Goal: Task Accomplishment & Management: Use online tool/utility

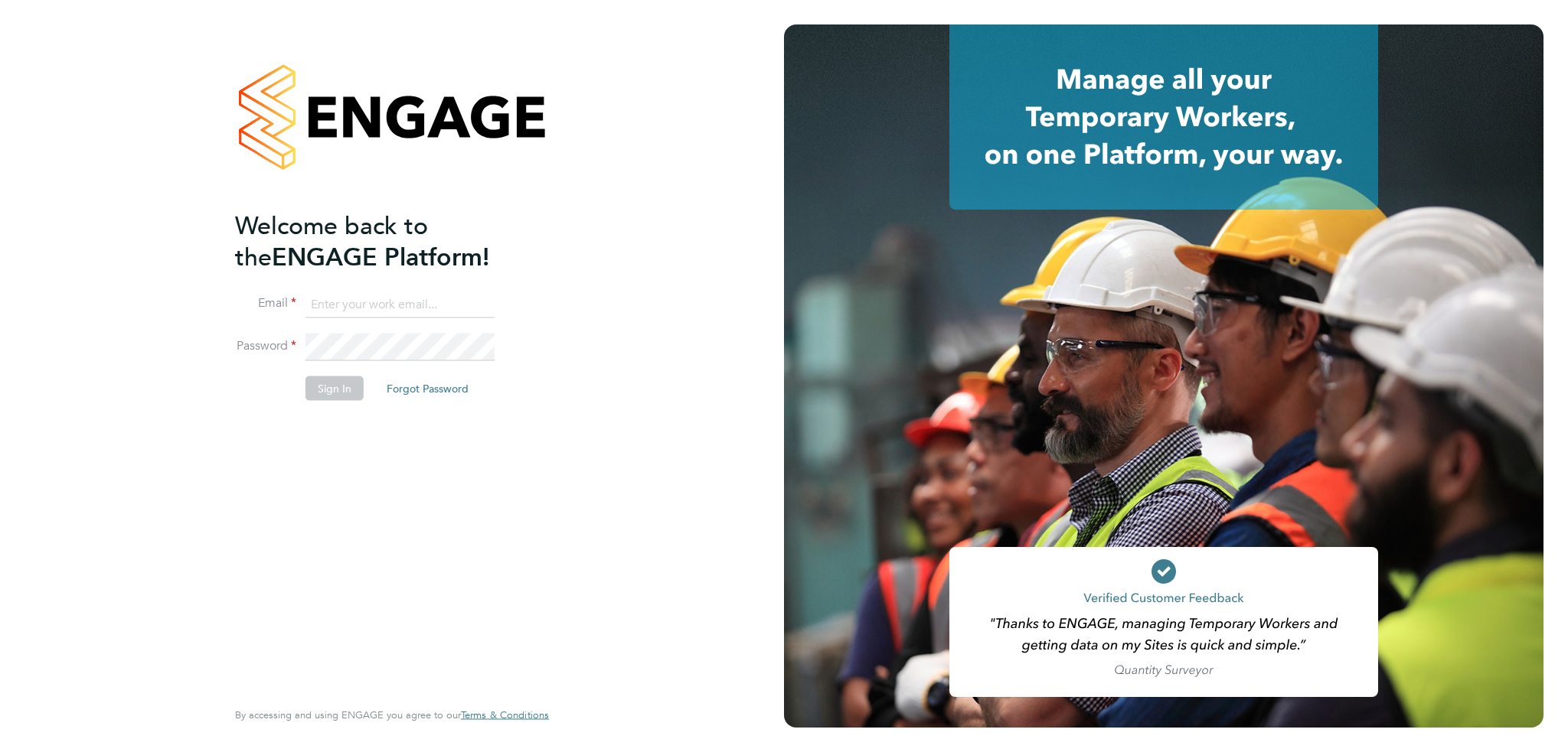
type input "russell.parker@uk.g4s.com"
click at [329, 397] on button "Sign In" at bounding box center [335, 388] width 58 height 24
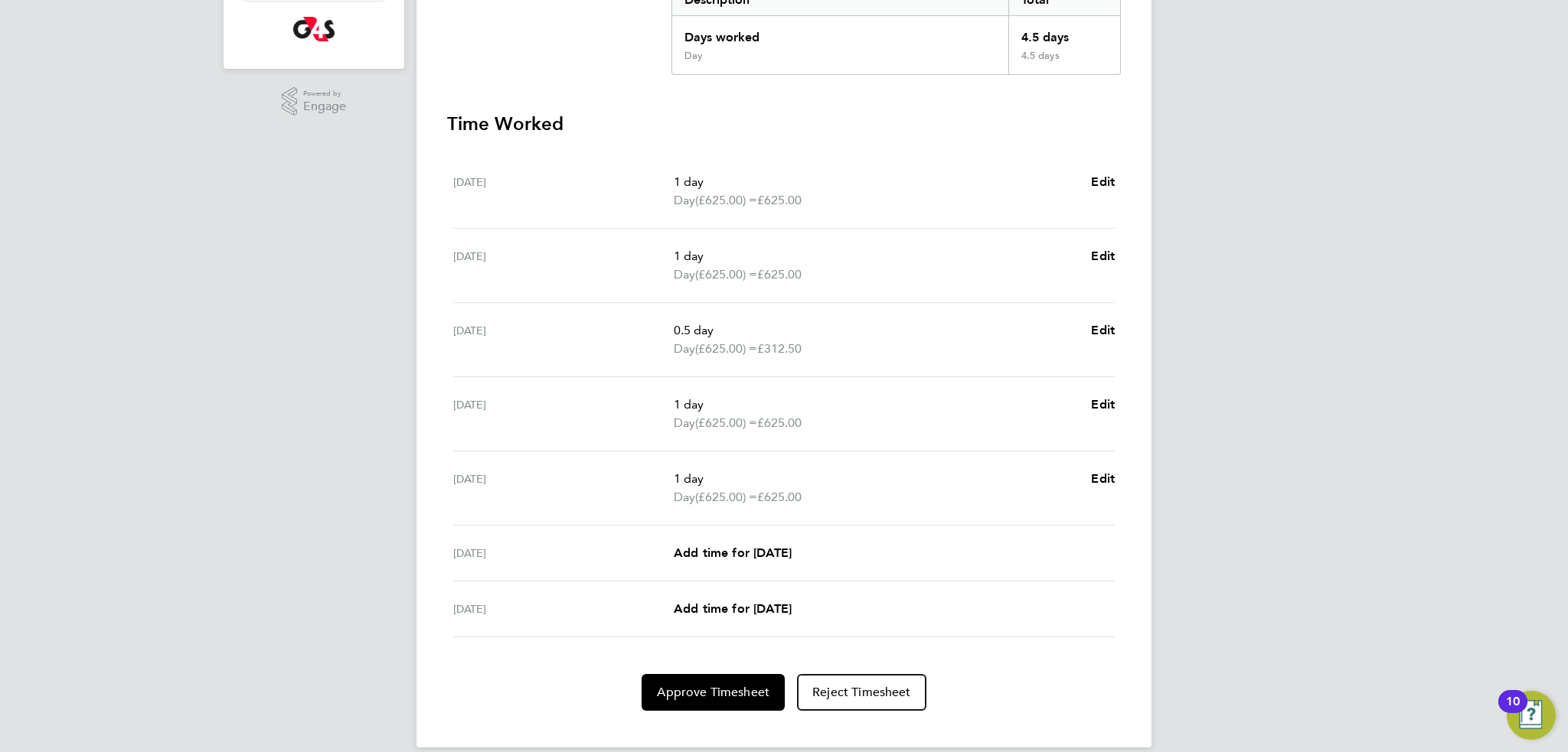
scroll to position [364, 0]
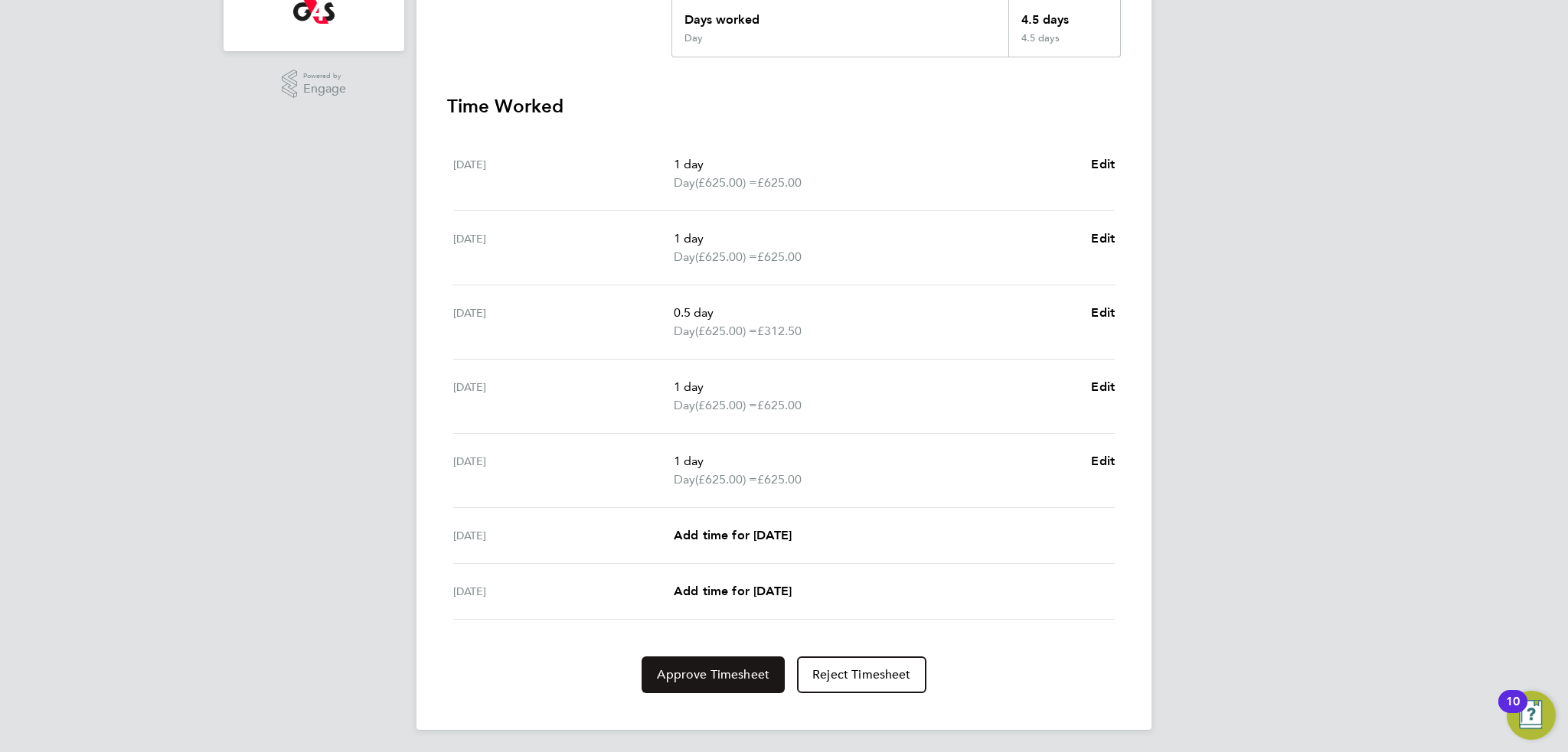
click at [702, 678] on span "Approve Timesheet" at bounding box center [713, 675] width 113 height 15
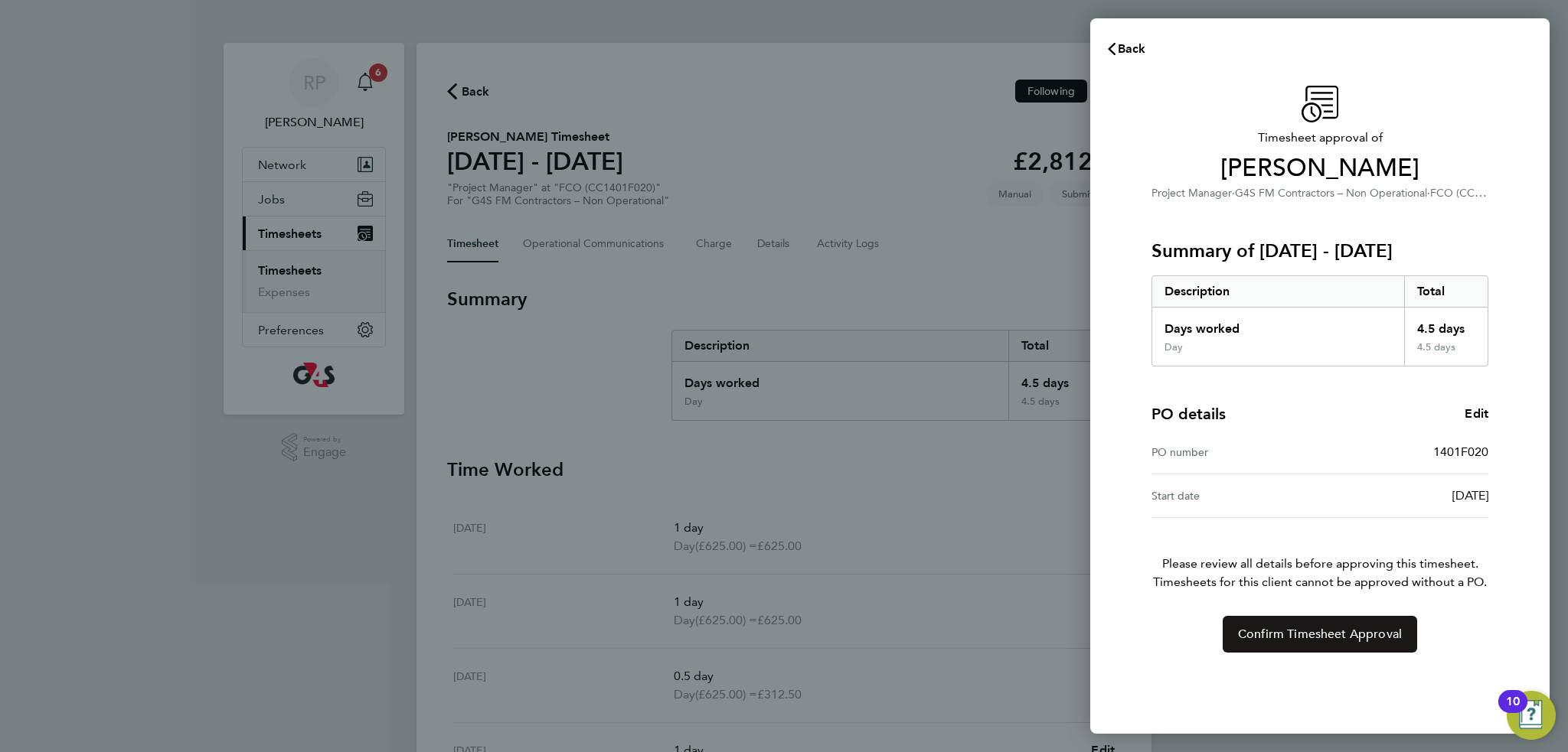
click at [1277, 638] on span "Confirm Timesheet Approval" at bounding box center [1320, 634] width 164 height 15
